Goal: Check status: Check status

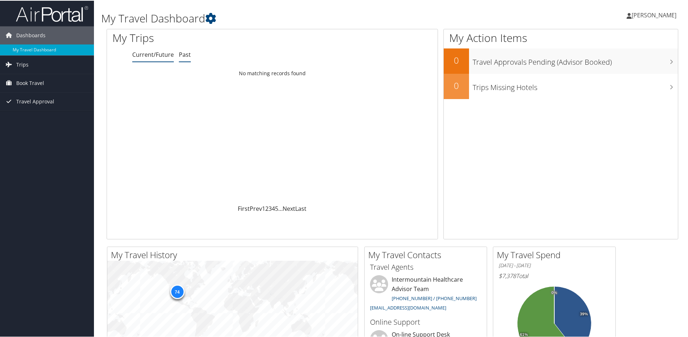
click at [185, 52] on link "Past" at bounding box center [185, 54] width 12 height 8
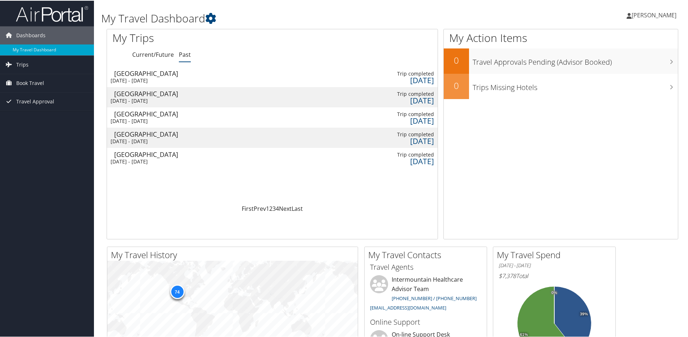
click at [143, 115] on div "Salt Lake City" at bounding box center [152, 113] width 77 height 6
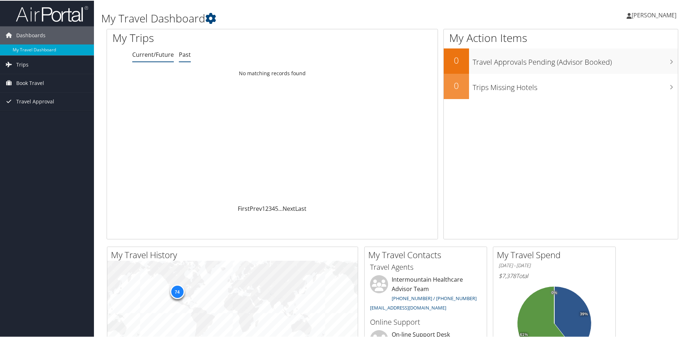
click at [187, 51] on link "Past" at bounding box center [185, 54] width 12 height 8
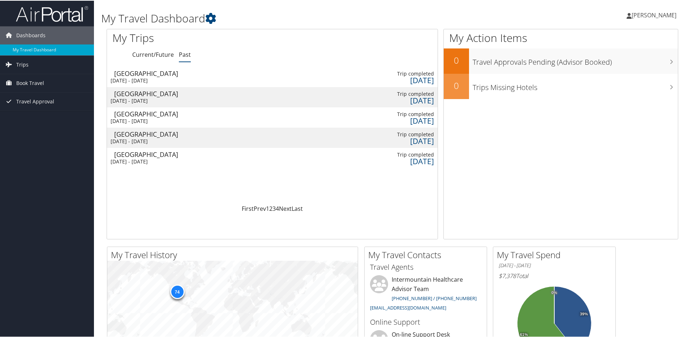
click at [156, 92] on div "[GEOGRAPHIC_DATA]" at bounding box center [152, 93] width 77 height 6
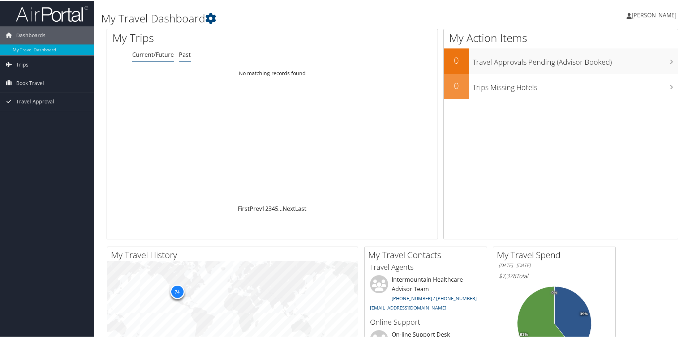
click at [182, 53] on link "Past" at bounding box center [185, 54] width 12 height 8
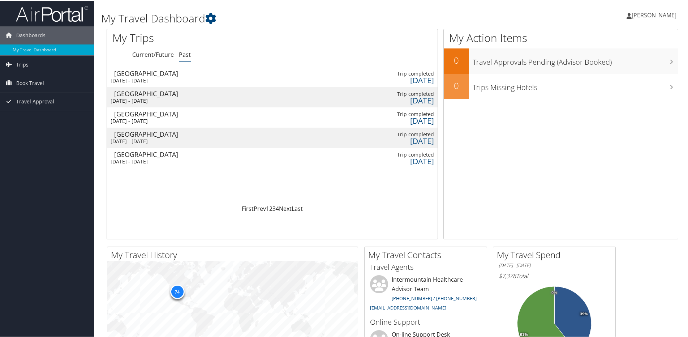
click at [186, 77] on div "Sat 20 Sep 2025 - Sat 20 Sep 2025" at bounding box center [148, 80] width 77 height 6
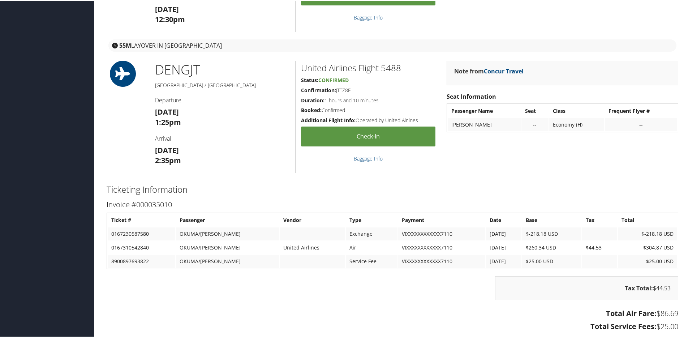
scroll to position [361, 0]
